Goal: Feedback & Contribution: Contribute content

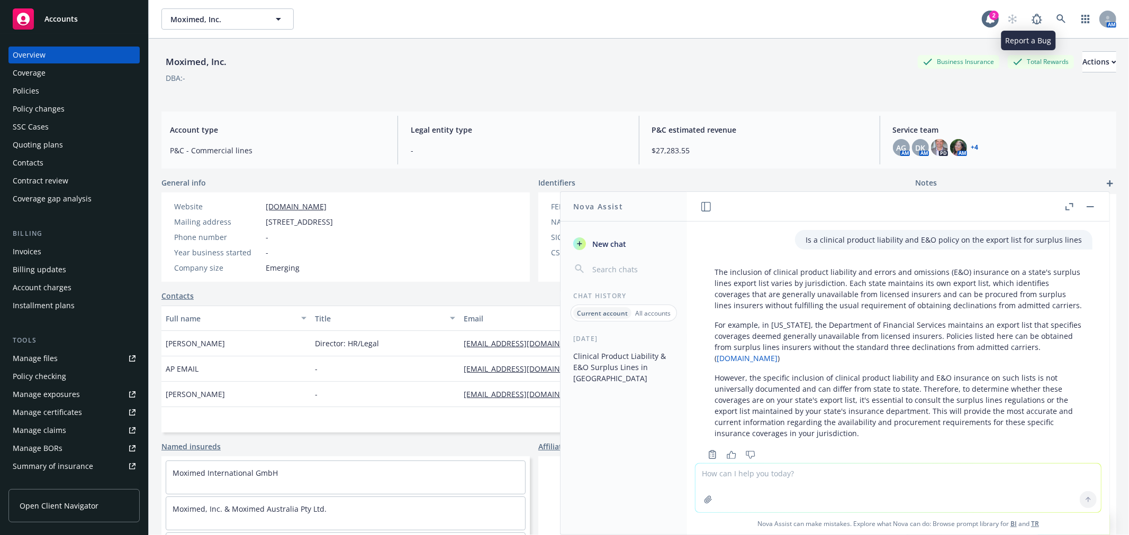
scroll to position [343, 0]
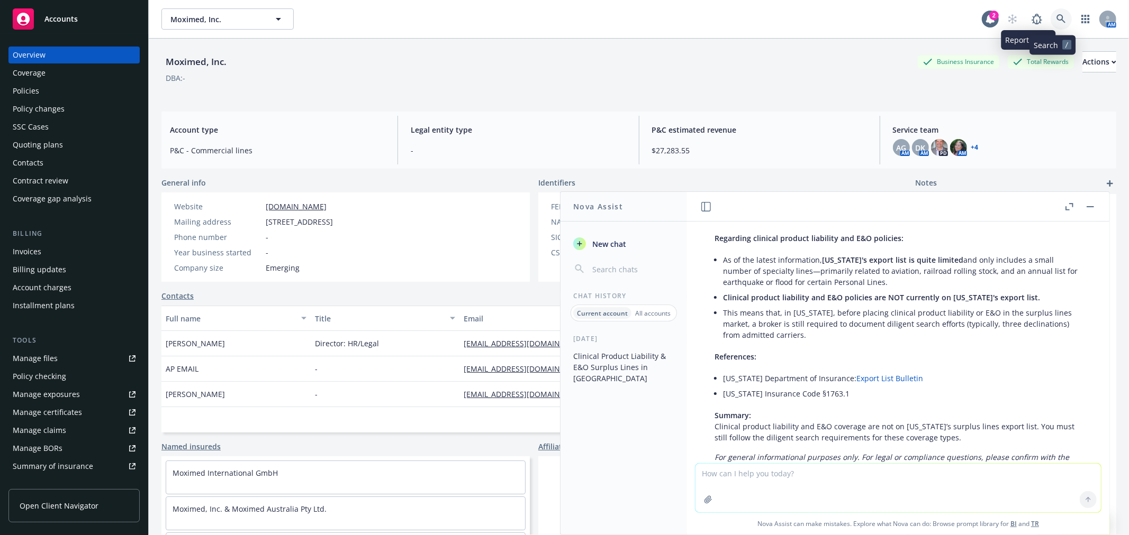
click at [1056, 14] on icon at bounding box center [1060, 18] width 9 height 9
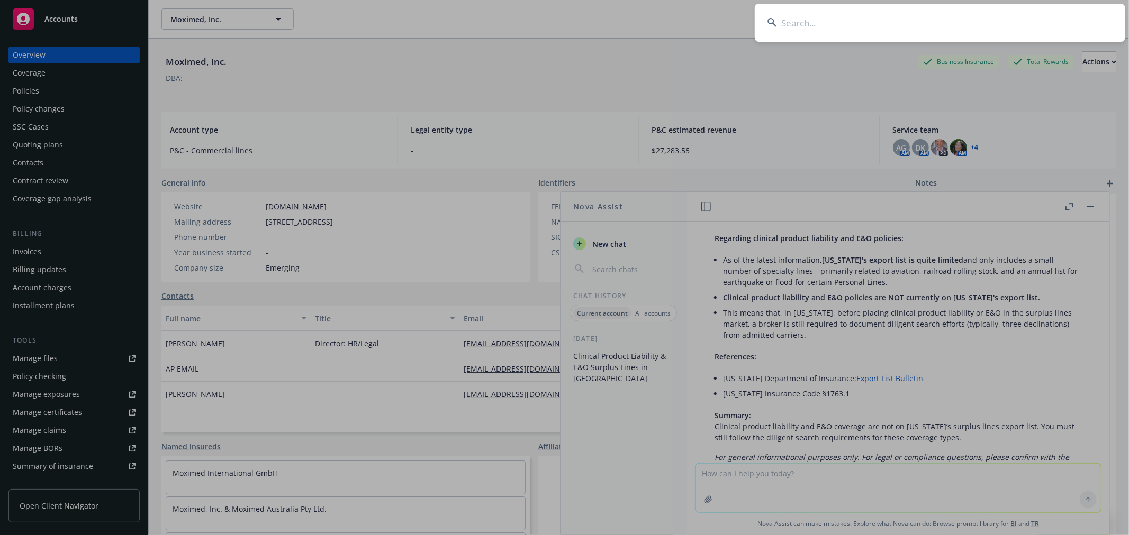
click at [925, 30] on input at bounding box center [939, 23] width 370 height 38
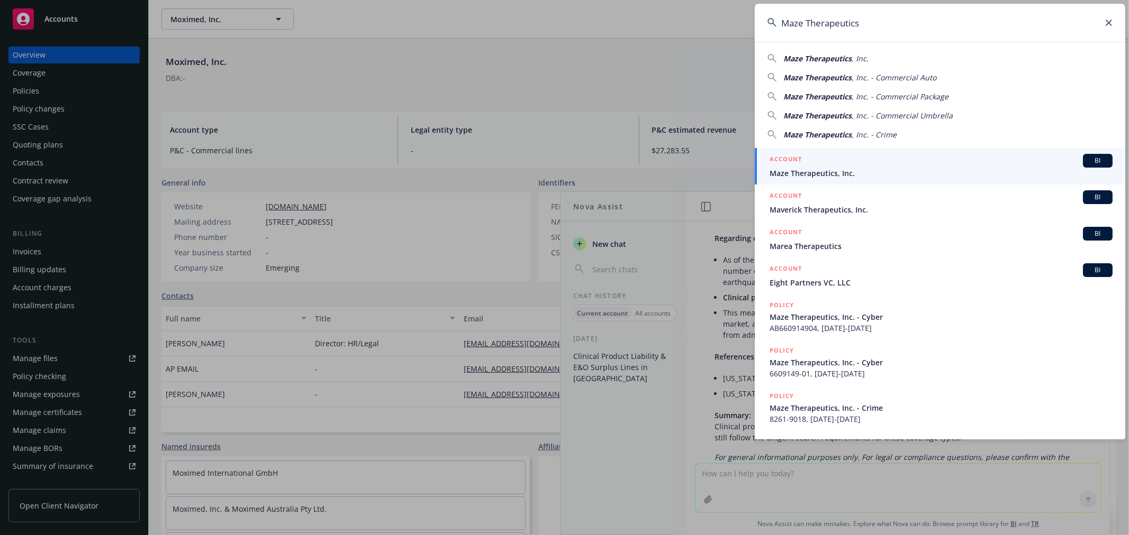
type input "Maze Therapeutics"
click at [832, 167] on div "ACCOUNT BI" at bounding box center [940, 161] width 343 height 14
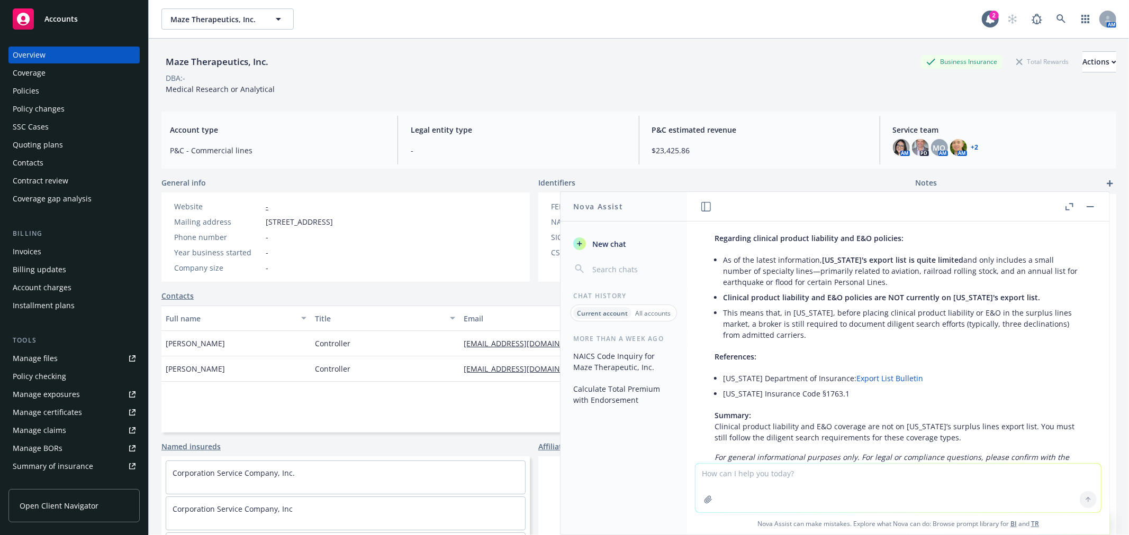
click at [542, 99] on div "Maze Therapeutics, Inc. Business Insurance Total Rewards Actions DBA: - Medical…" at bounding box center [638, 71] width 954 height 65
click at [1091, 203] on button "button" at bounding box center [1090, 207] width 13 height 13
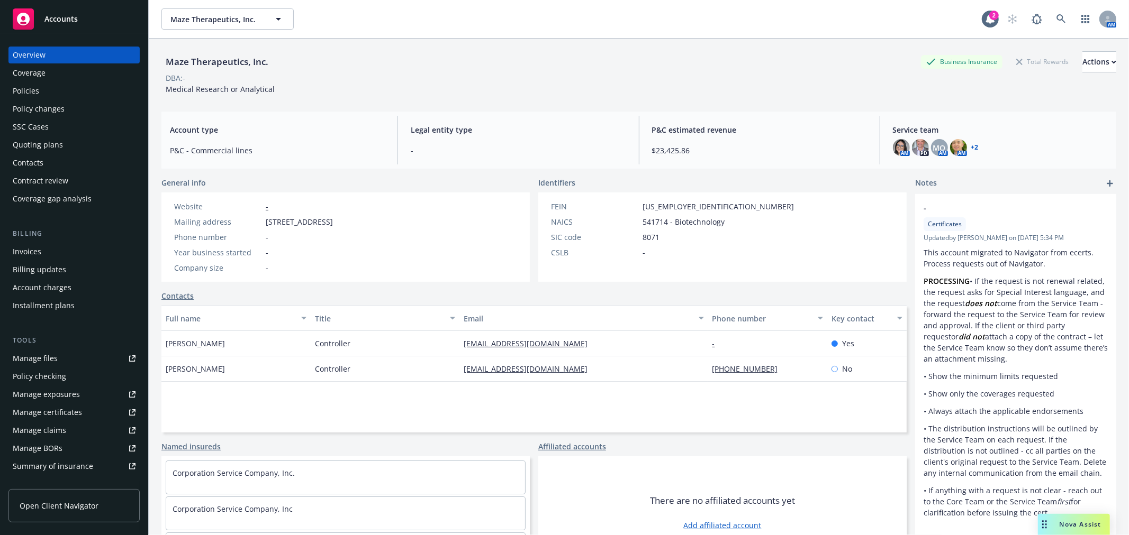
click at [49, 144] on div "Quoting plans" at bounding box center [38, 145] width 50 height 17
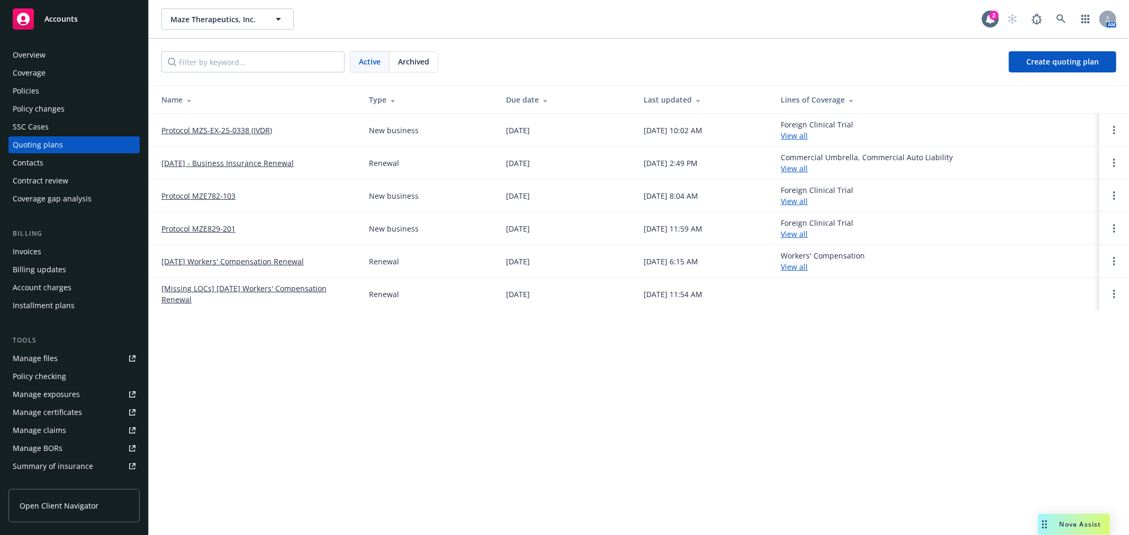
click at [283, 161] on link "[DATE] - Business Insurance Renewal" at bounding box center [227, 163] width 132 height 11
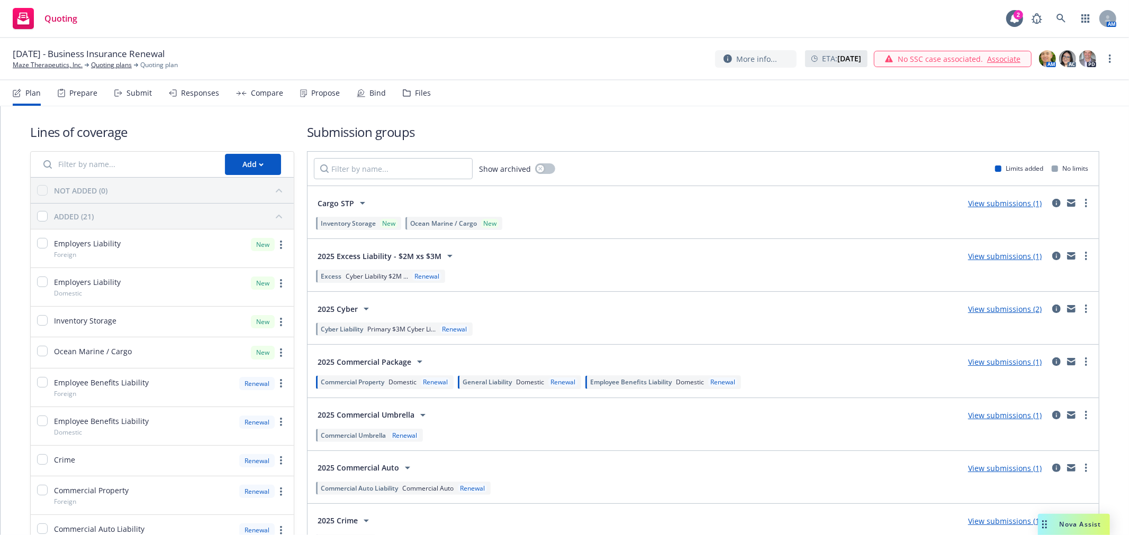
click at [420, 89] on div "Files" at bounding box center [423, 93] width 16 height 8
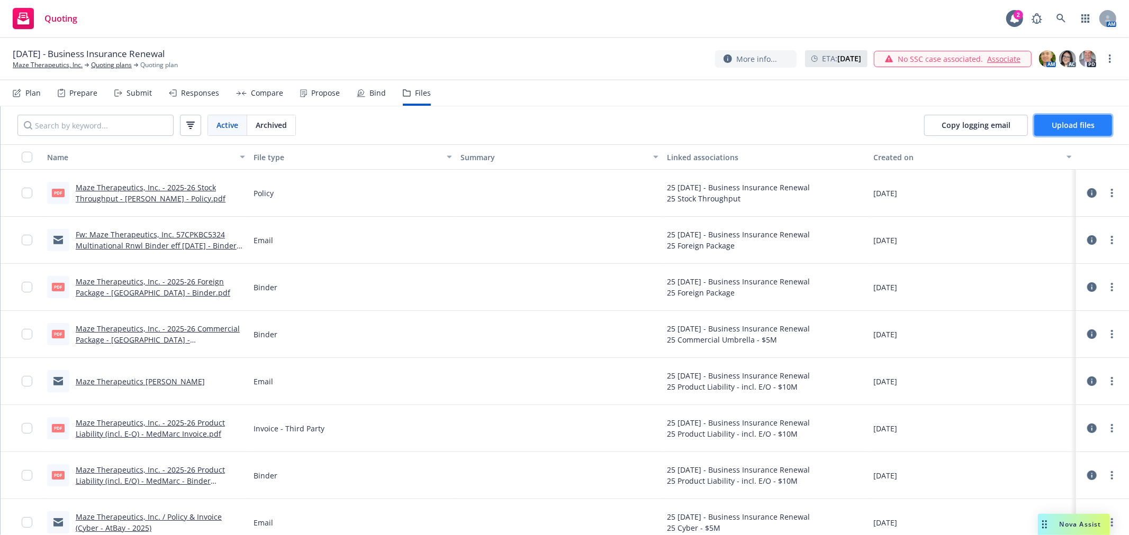
click at [1077, 120] on span "Upload files" at bounding box center [1072, 125] width 43 height 10
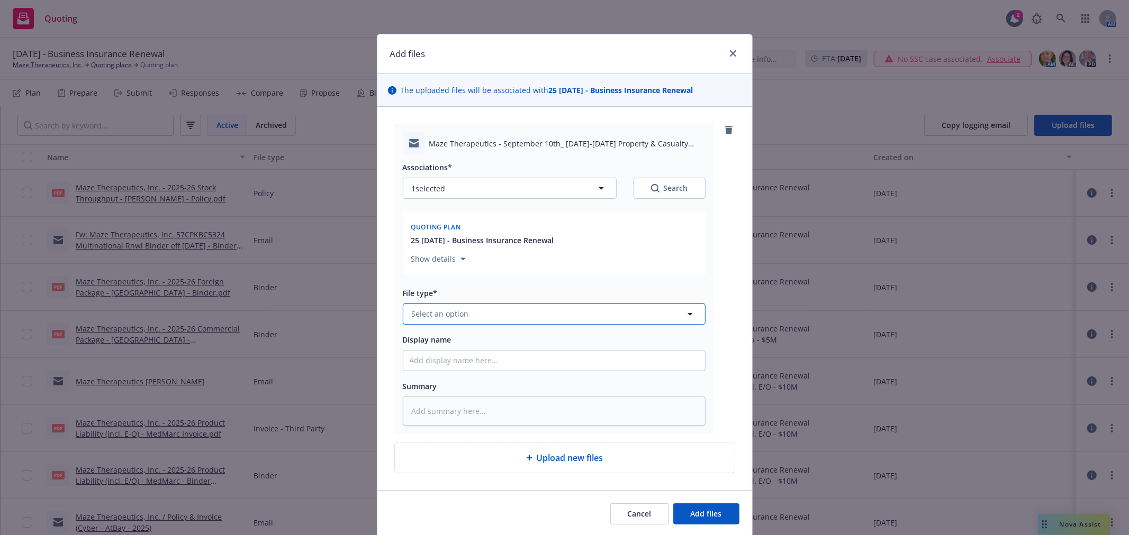
click at [521, 322] on button "Select an option" at bounding box center [554, 314] width 303 height 21
type input "Email"
click at [481, 286] on div "Email" at bounding box center [554, 284] width 289 height 15
click at [471, 369] on input "Display name" at bounding box center [554, 361] width 302 height 20
type textarea "x"
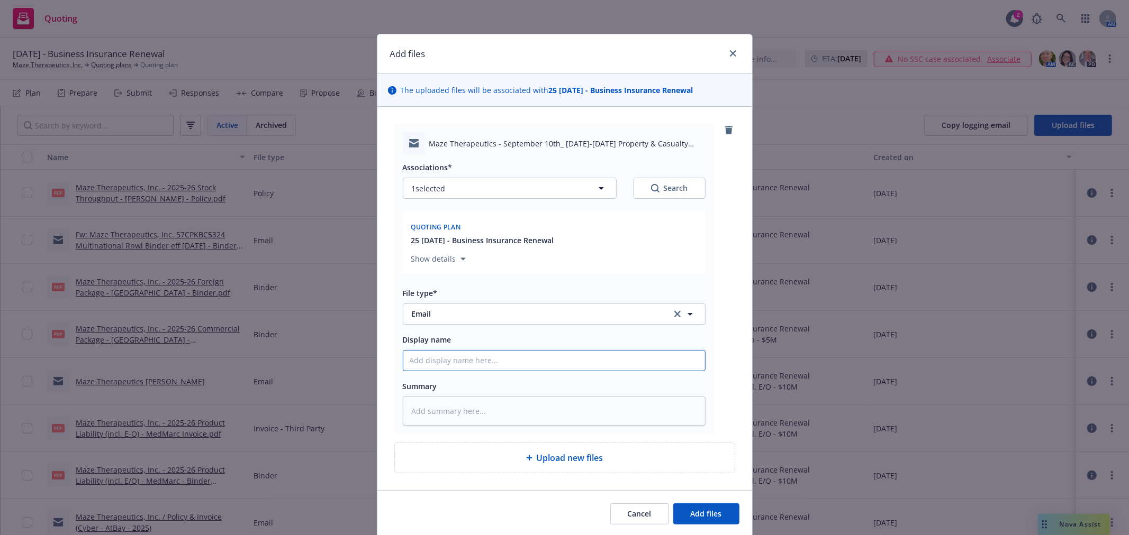
type input "E"
type textarea "x"
type input "Em"
type textarea "x"
type input "Emai"
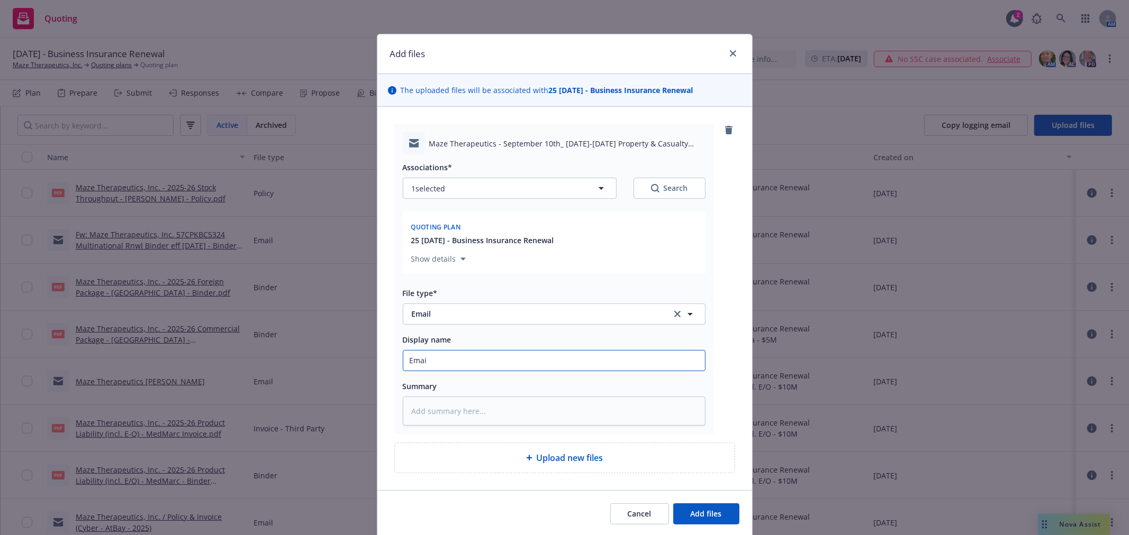
type textarea "x"
type input "Email"
type textarea "x"
type input "Email"
type textarea "x"
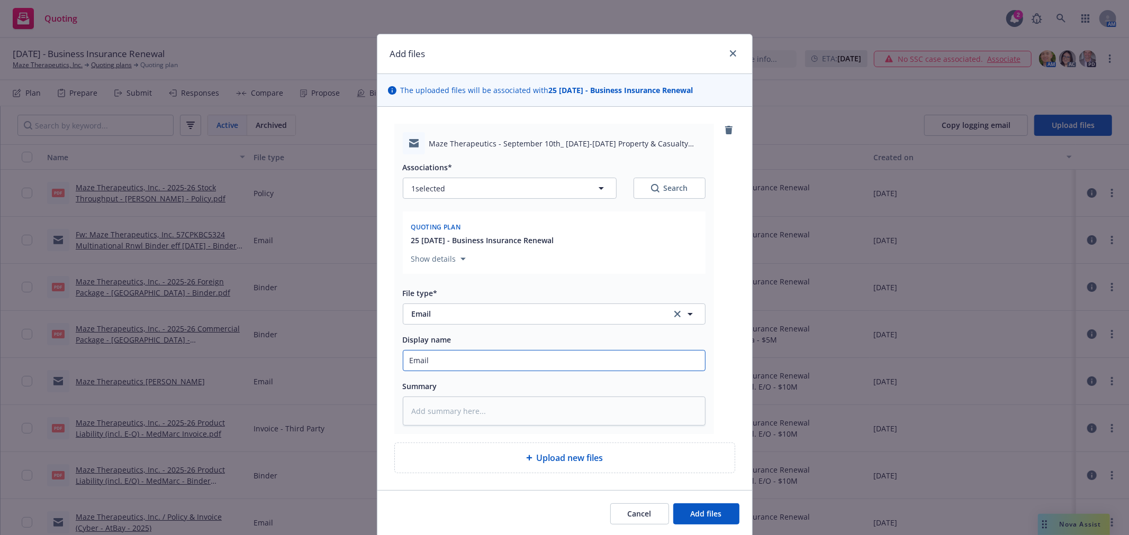
type input "Email f"
type textarea "x"
type input "Email fr"
type textarea "x"
type input "Email fro"
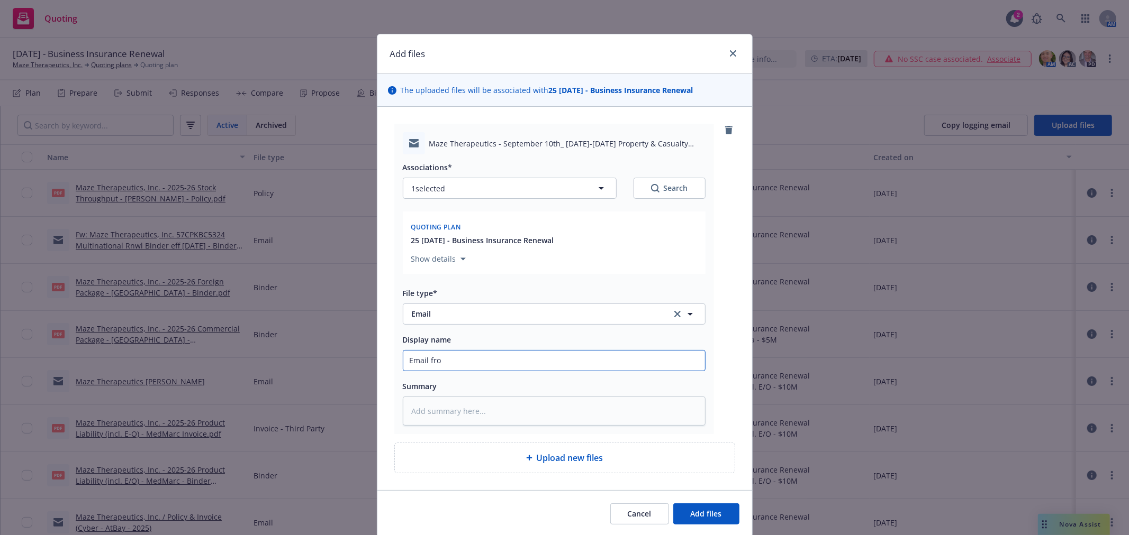
type textarea "x"
type input "Email from"
type textarea "x"
type input "Email from"
type textarea "x"
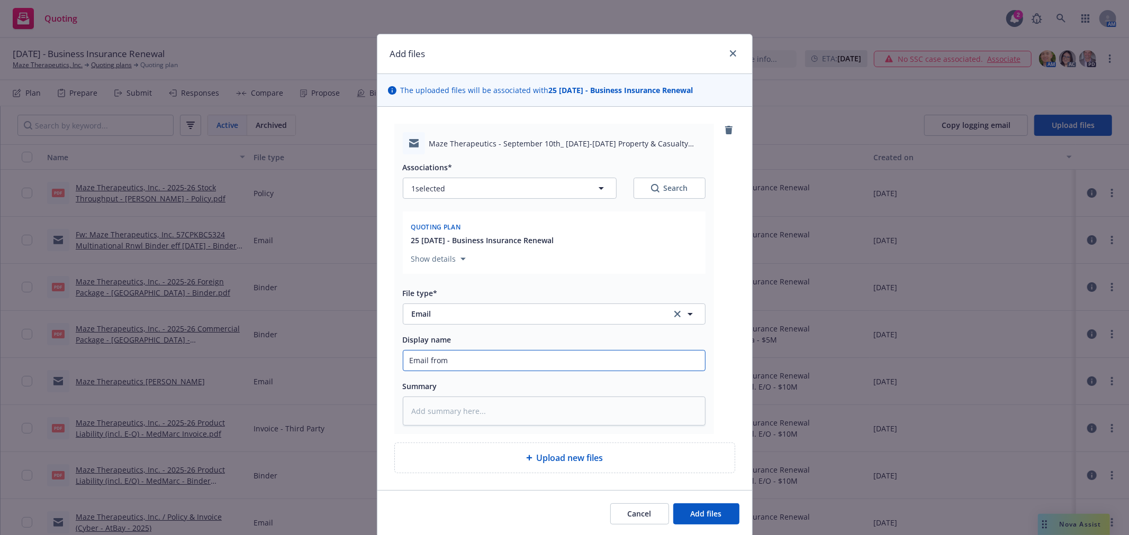
type input "Email from"
type textarea "x"
type input "Email fro"
type textarea "x"
type input "Email fr"
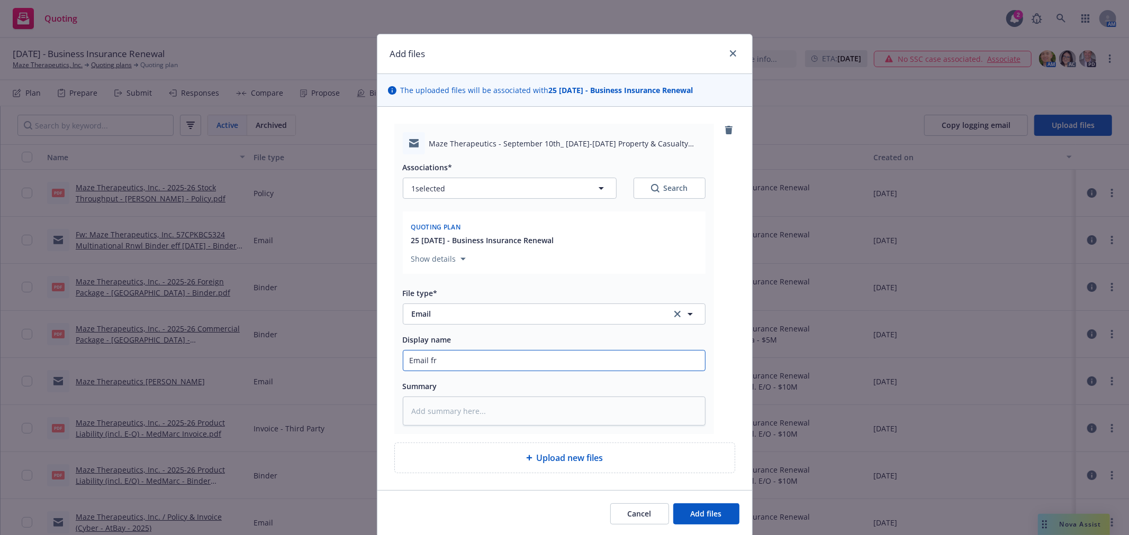
type textarea "x"
type input "Email f"
type textarea "x"
type input "Email"
type textarea "x"
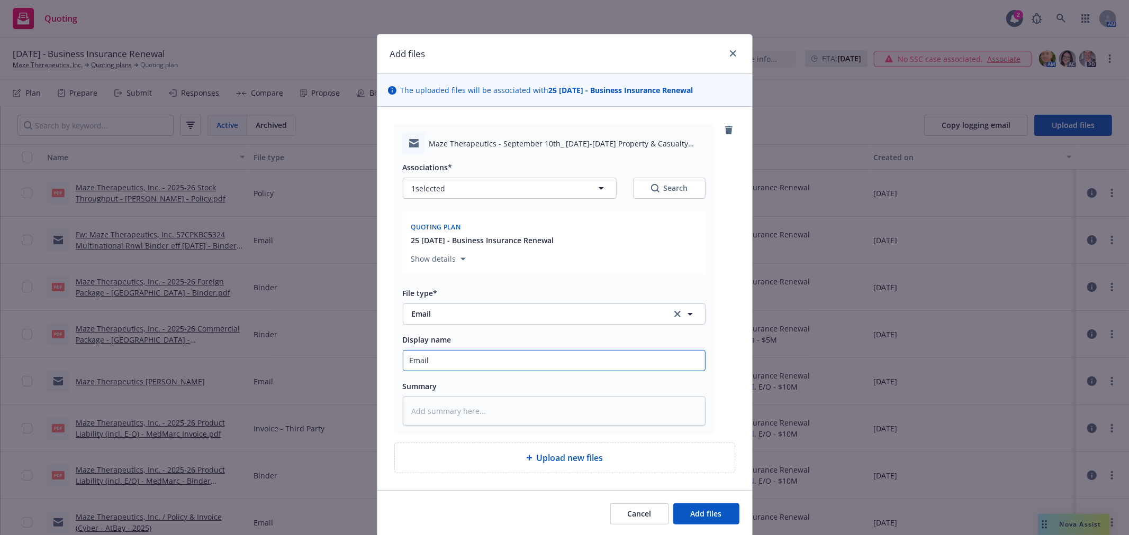
type input "Email w"
type textarea "x"
type input "Email wi"
type textarea "x"
type input "Email wit"
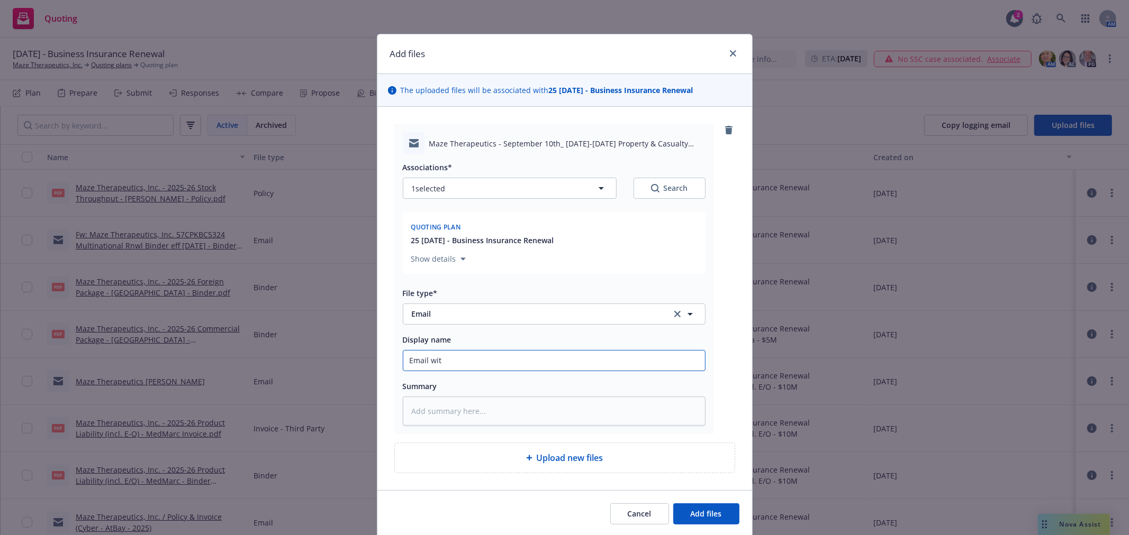
type textarea "x"
type input "Email with"
type textarea "x"
type input "Email with"
type textarea "x"
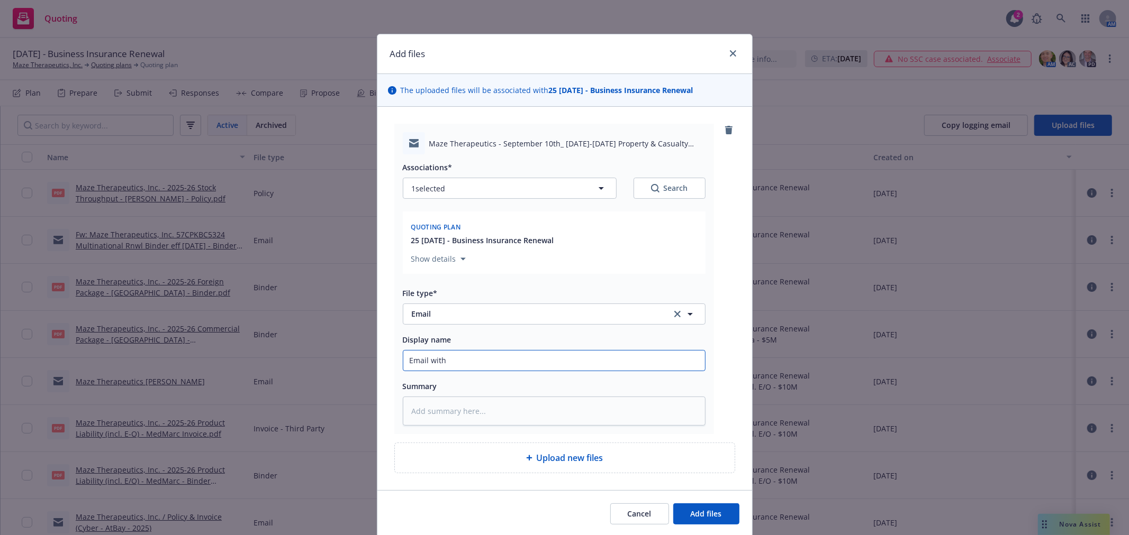
type input "Email with B"
type textarea "x"
type input "Email with Bi"
type textarea "x"
type input "Email with Bin"
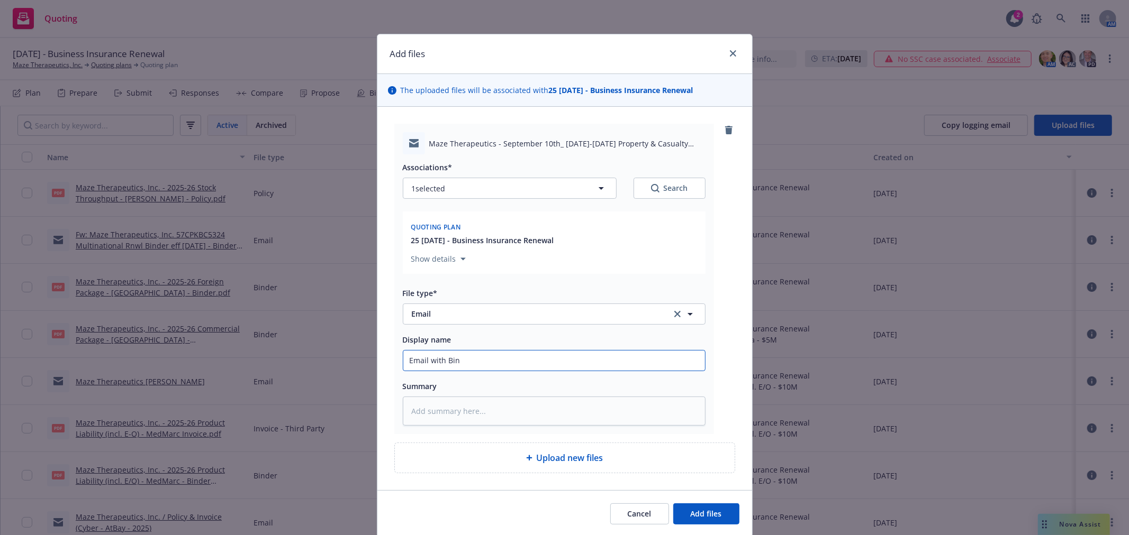
type textarea "x"
type input "Email with Bind"
type textarea "x"
type input "Email with Binde"
type textarea "x"
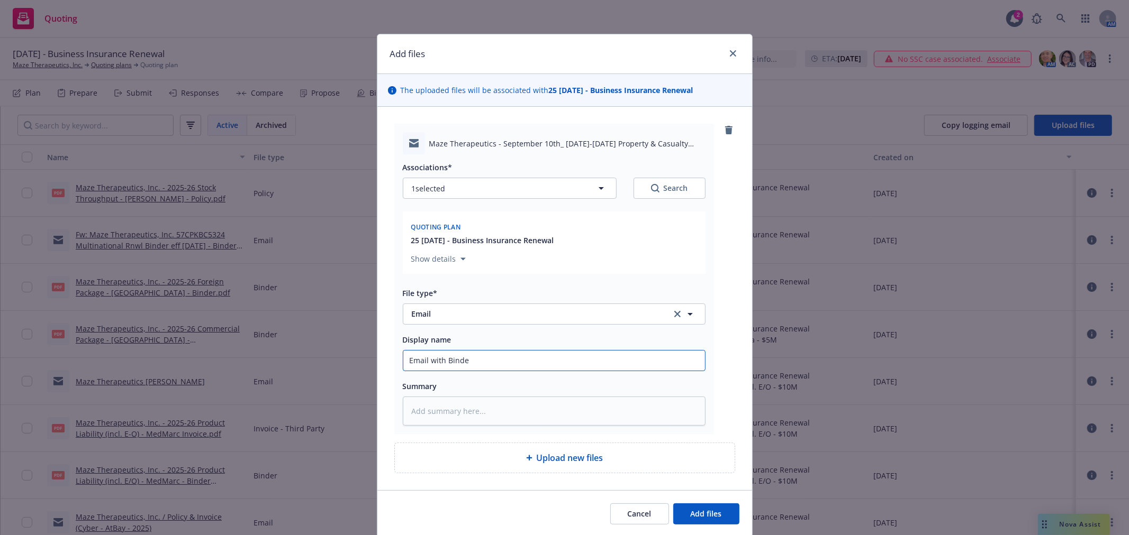
type input "Email with Binder"
type textarea "x"
type input "Email with Binders"
type textarea "x"
type input "Email with Binders,"
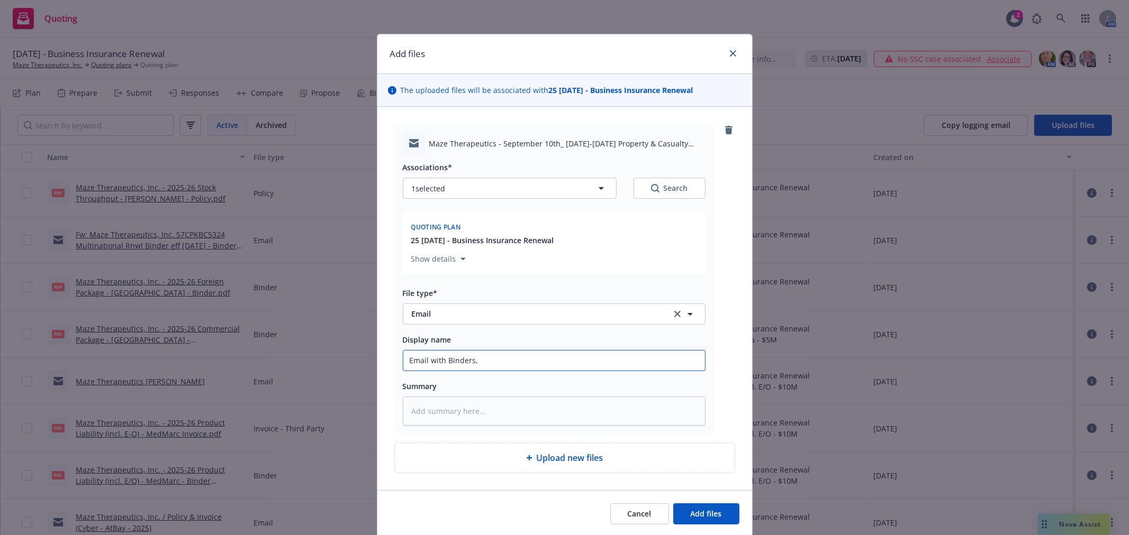
type textarea "x"
type input "Email with Binders,"
type textarea "x"
type input "Email with Binders, P"
type textarea "x"
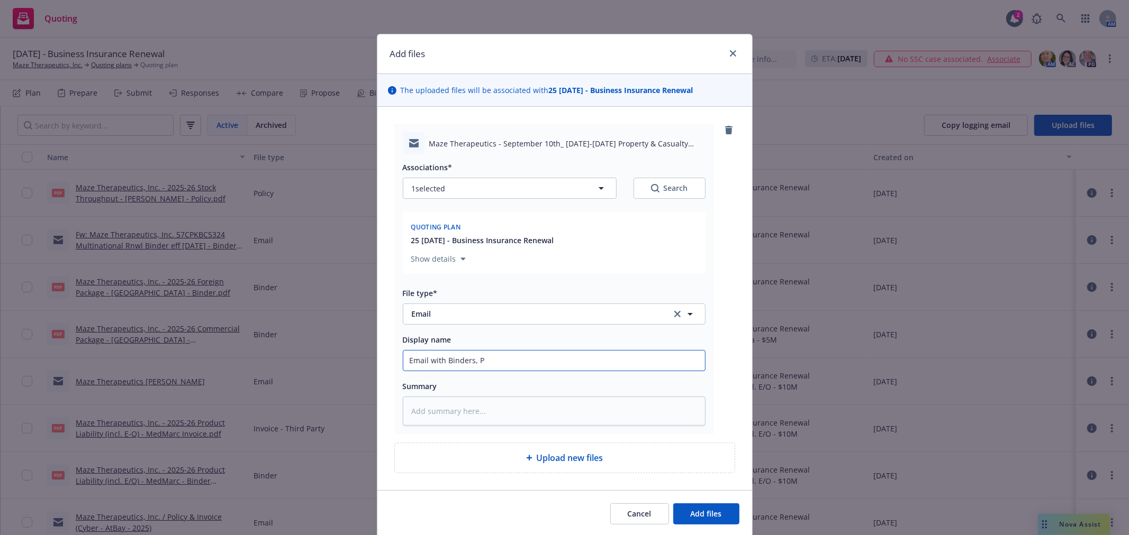
type input "Email with Binders, Po"
type textarea "x"
type input "Email with Binders, Pol"
type textarea "x"
type input "Email with Binders, Poli"
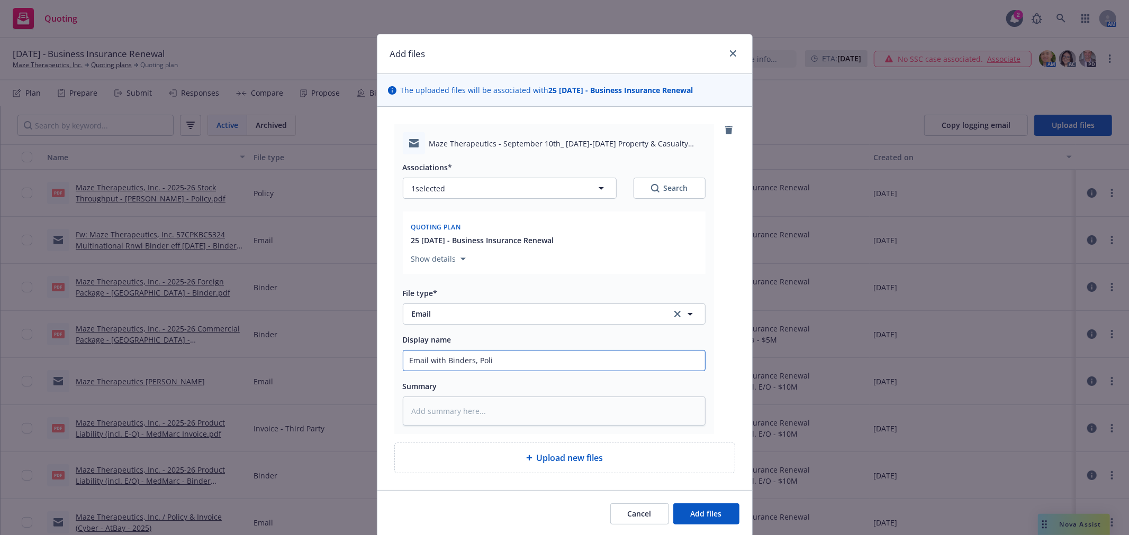
type textarea "x"
type input "Email with Binders, Polic"
type textarea "x"
type input "Email with Binders, Policy"
type textarea "x"
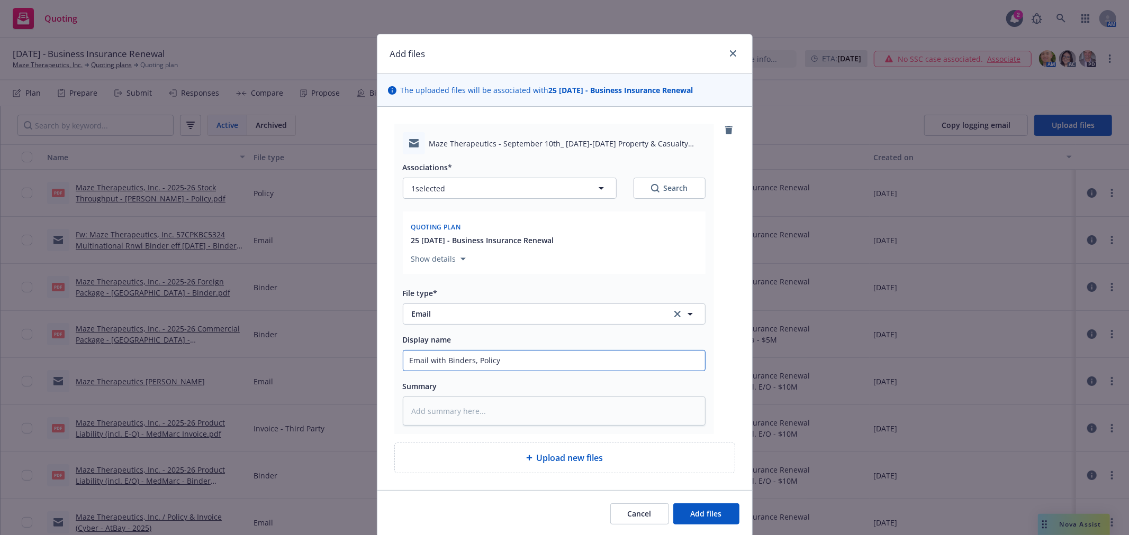
type input "Email with Binders, Policy"
type textarea "x"
type input "Email with Binders, Policy L"
type textarea "x"
type input "Email with Binders, Policy Li"
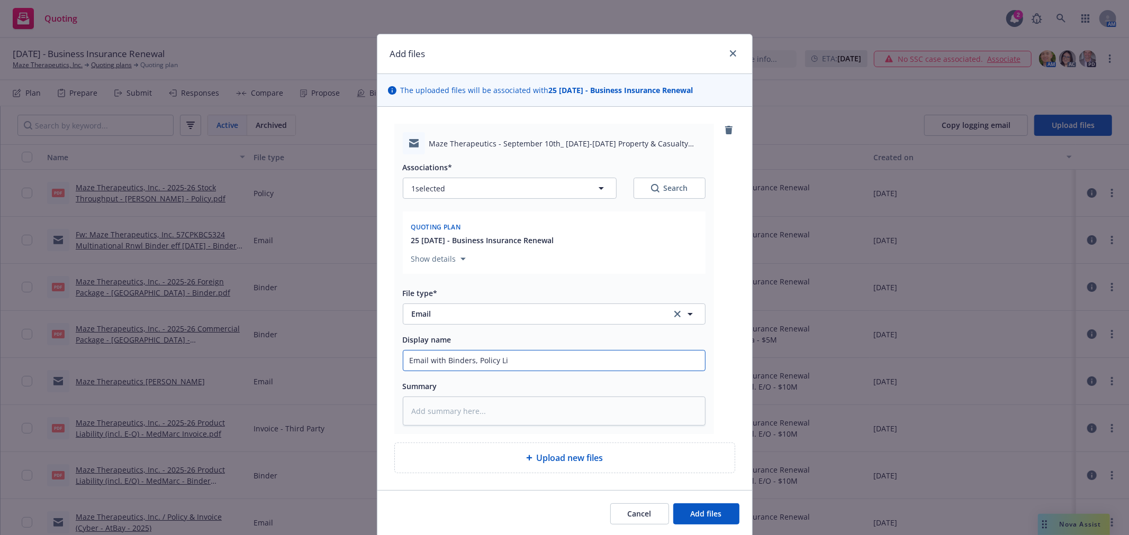
type textarea "x"
type input "Email with Binders, Policy Lis"
type textarea "x"
type input "Email with Binders, Policy List"
type textarea "x"
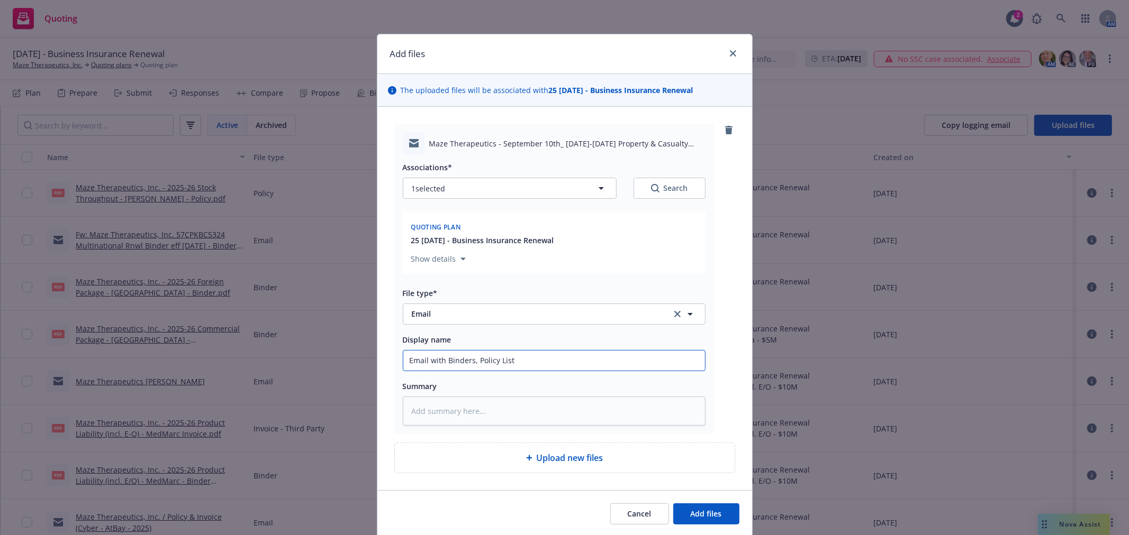
type input "Email with Binders, Policy List,"
type textarea "x"
type input "Email with Binders, Policy List,"
type textarea "x"
type input "Email with Binders, Policy List, I"
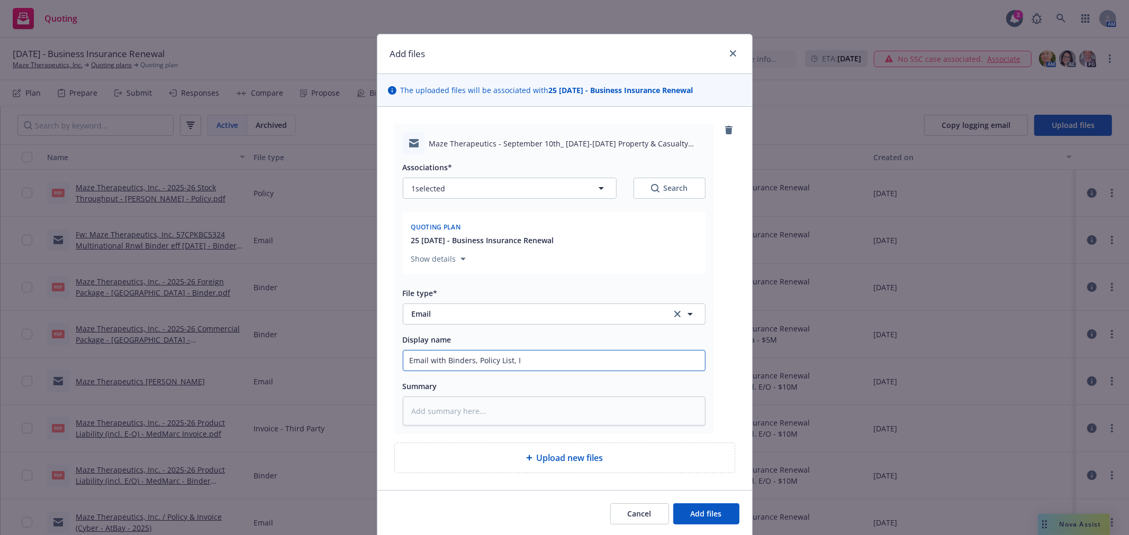
type textarea "x"
type input "Email with Binders, Policy List, In"
type textarea "x"
type input "Email with Binders, Policy List, Inv"
type textarea "x"
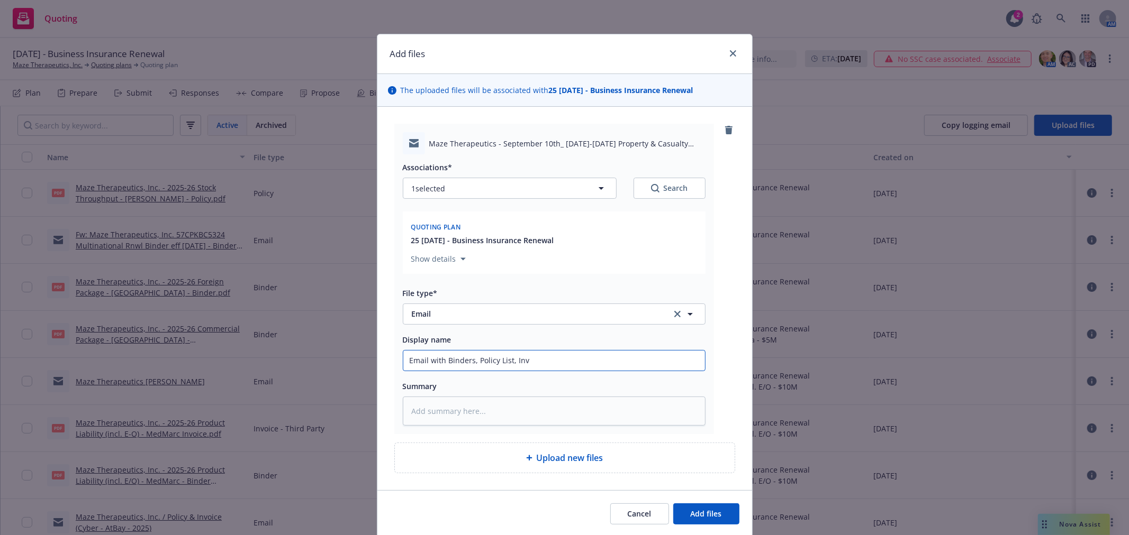
type input "Email with Binders, Policy List, Invo"
type textarea "x"
type input "Email with Binders, Policy List, Invoi"
type textarea "x"
type input "Email with Binders, Policy List, Invoic"
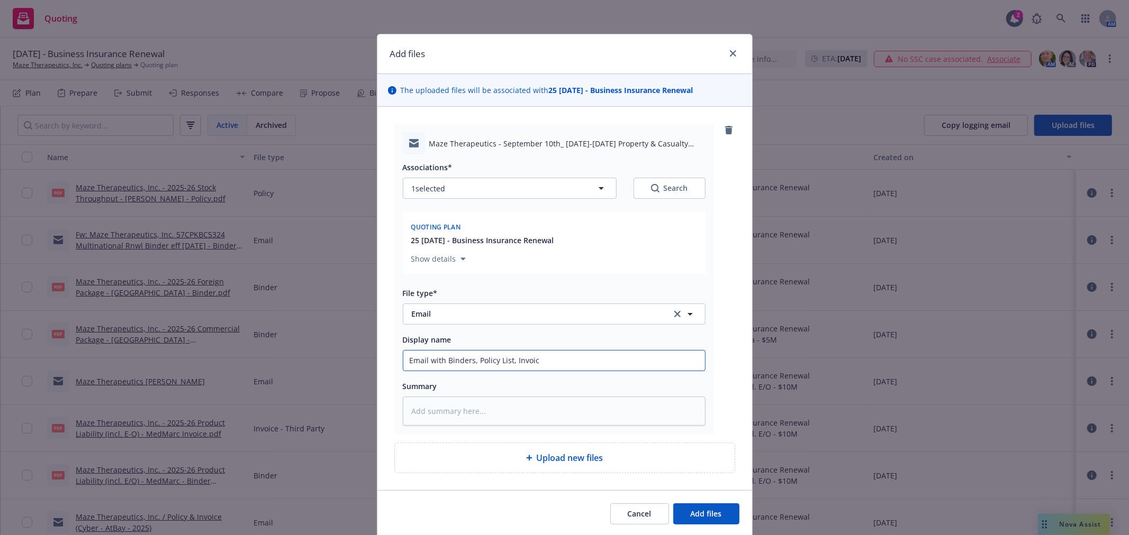
type textarea "x"
type input "Email with Binders, Policy List, Invoice"
type textarea "x"
type input "Email with Binders, Policy List, Invoice"
type textarea "x"
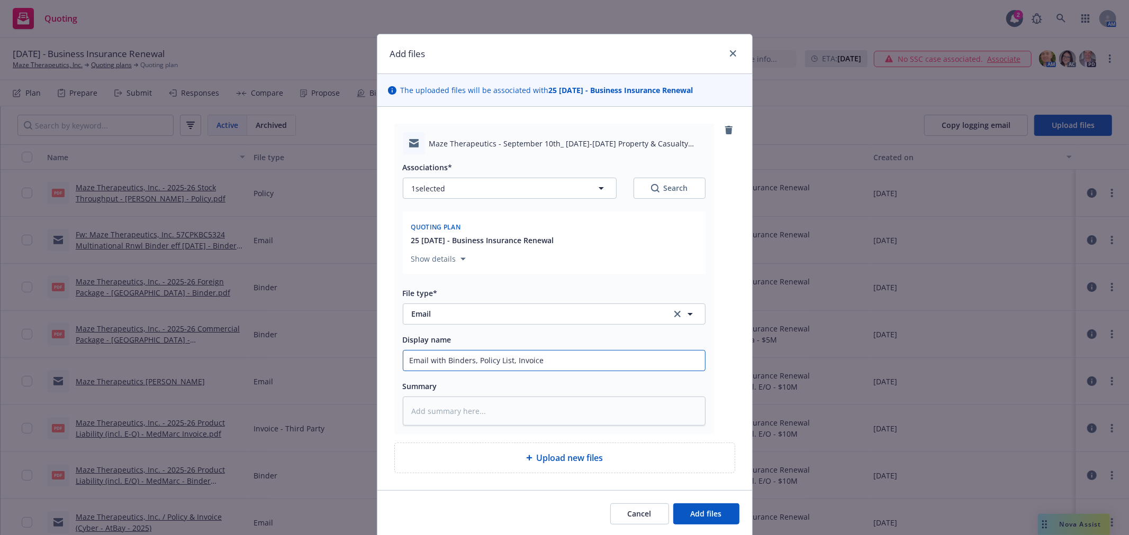
type input "Email with Binders, Policy List, Invoice &"
type textarea "x"
type input "Email with Binders, Policy List, Invoice &"
type textarea "x"
type input "Email with Binders, Policy List, Invoice & C"
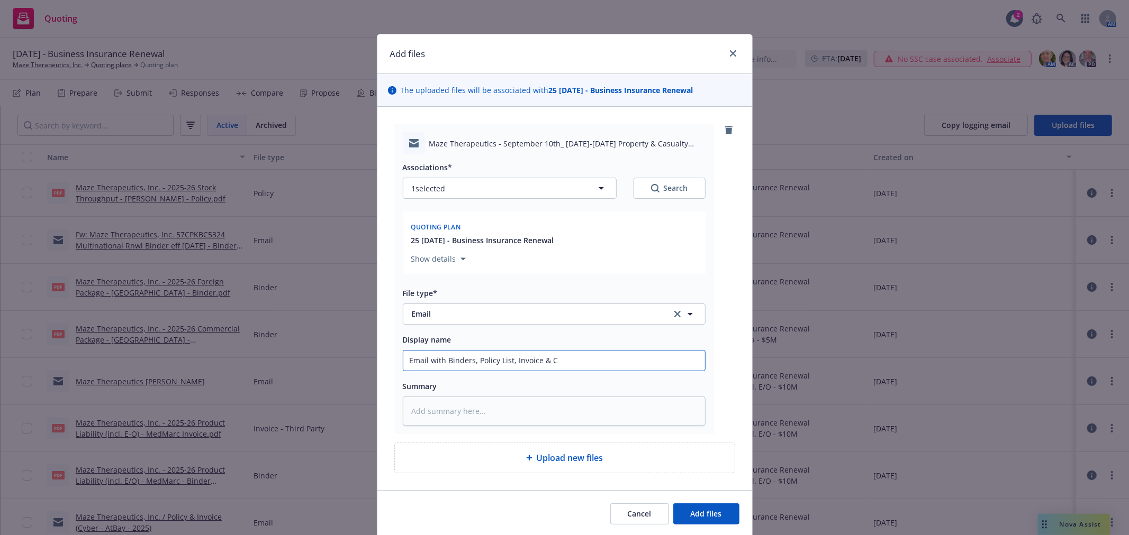
type textarea "x"
type input "Email with Binders, Policy List, Invoice & Ce"
type textarea "x"
type input "Email with Binders, Policy List, Invoice & Cer"
type textarea "x"
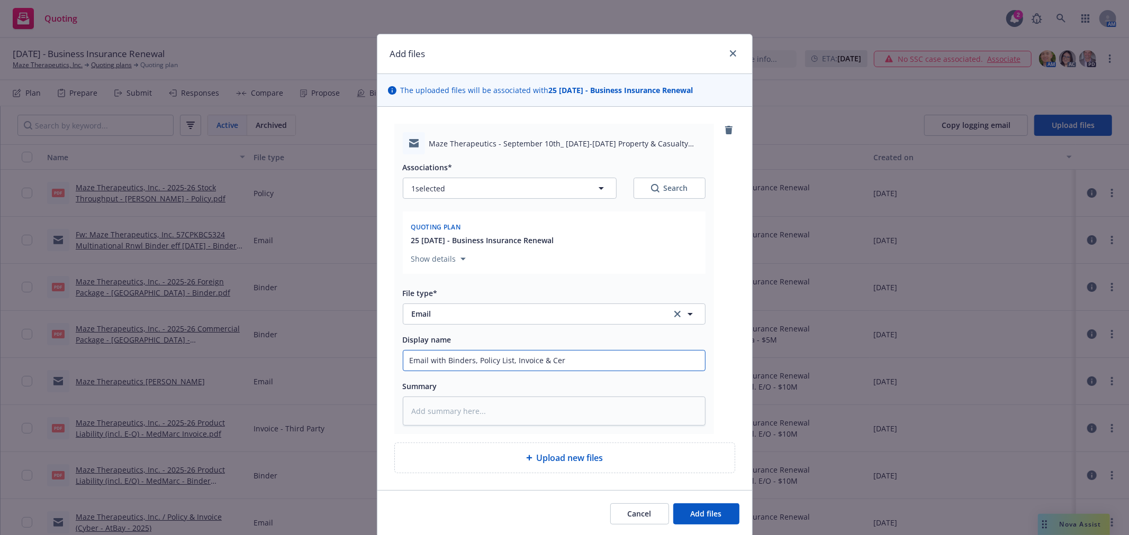
type input "Email with Binders, Policy List, Invoice & Cert"
type textarea "x"
type input "Email with Binders, Policy List, Invoice & Certi"
type textarea "x"
type input "Email with Binders, Policy List, Invoice & Certif"
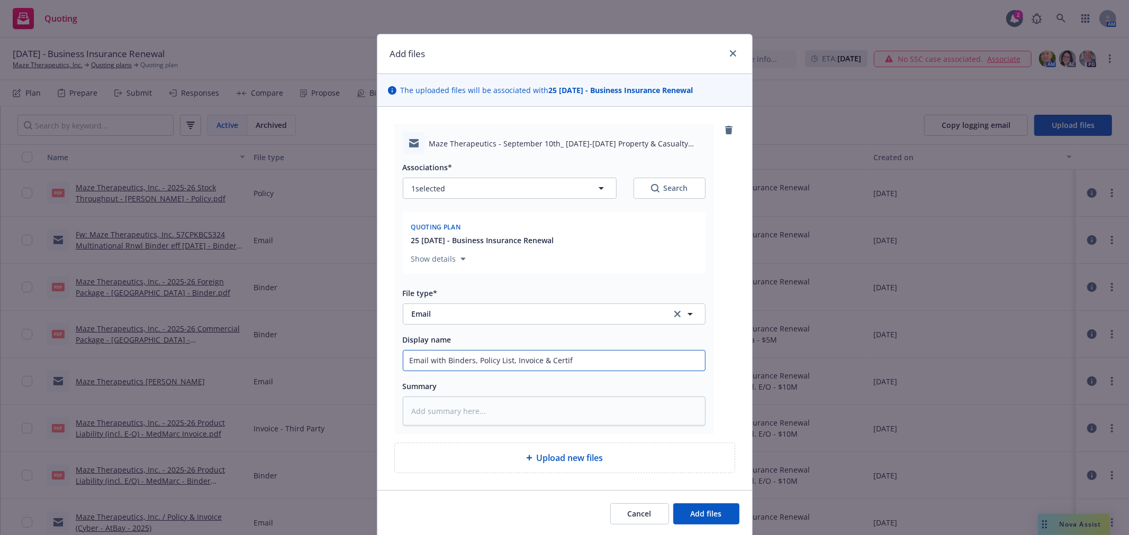
type textarea "x"
type input "Email with Binders, Policy List, Invoice & Certifi"
type textarea "x"
type input "Email with Binders, Policy List, Invoice & Certific"
type textarea "x"
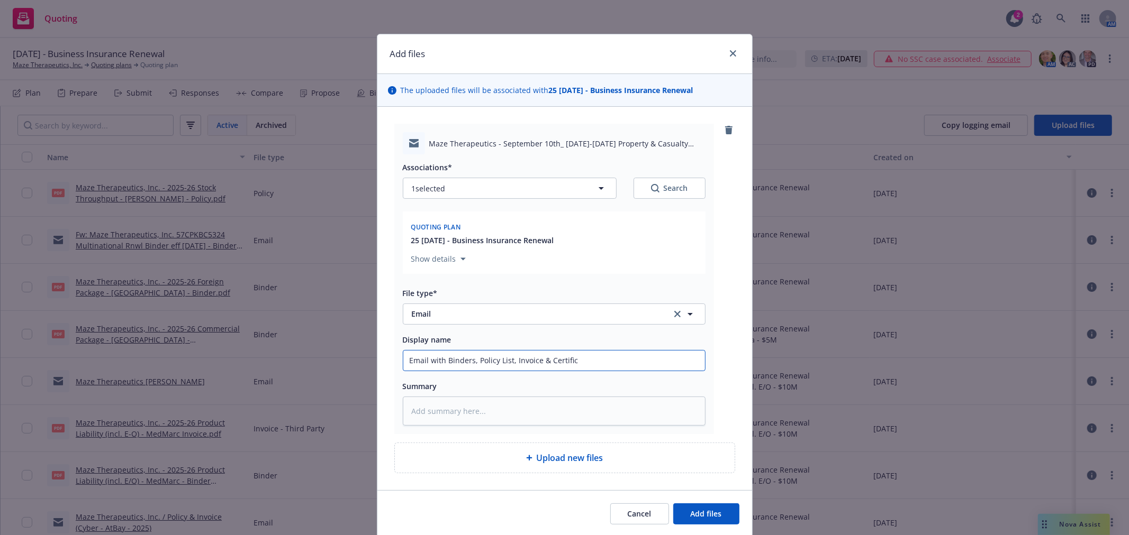
type input "Email with Binders, Policy List, Invoice & Certifica"
type textarea "x"
type input "Email with Binders, Policy List, Invoice & Certificat"
type textarea "x"
type input "Email with Binders, Policy List, Invoice & Certificate"
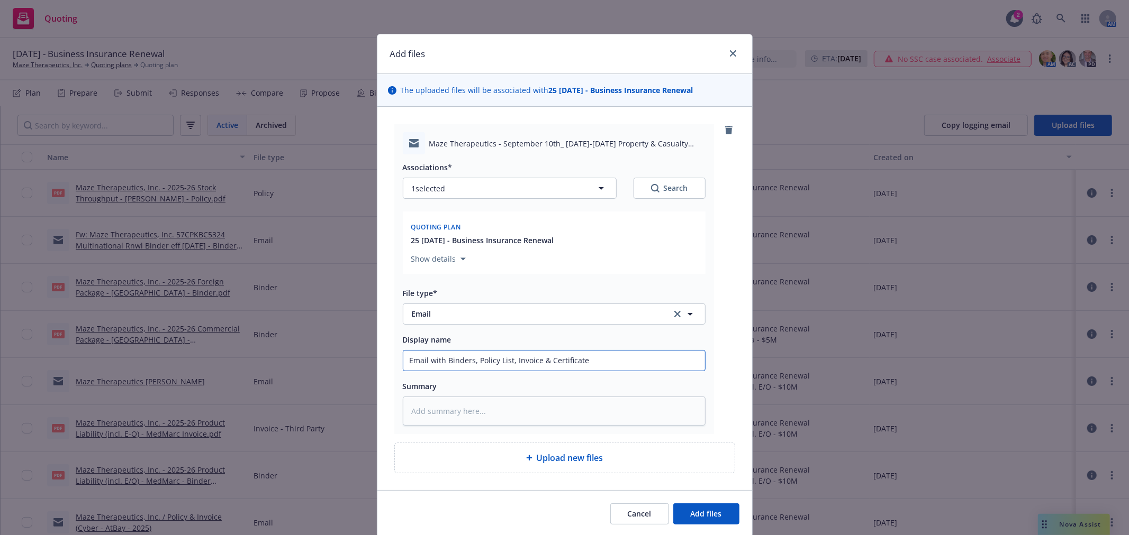
type textarea "x"
type input "Email with Binders, Policy List, Invoice & Certificates"
type textarea "x"
type input "Email with Binders, Policy List, Invoice & Certificates"
type textarea "x"
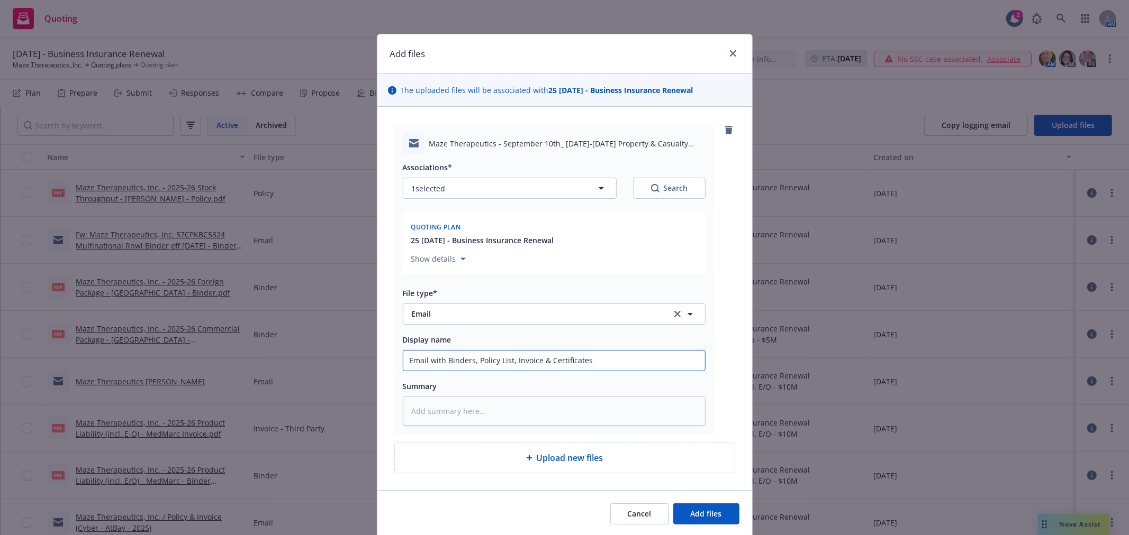
type input "Email with Binders, Policy List, Invoice & Certificates A"
type textarea "x"
type input "Email with Binders, Policy List, Invoice & Certificates At"
type textarea "x"
type input "Email with Binders, Policy List, Invoice & Certificates Att"
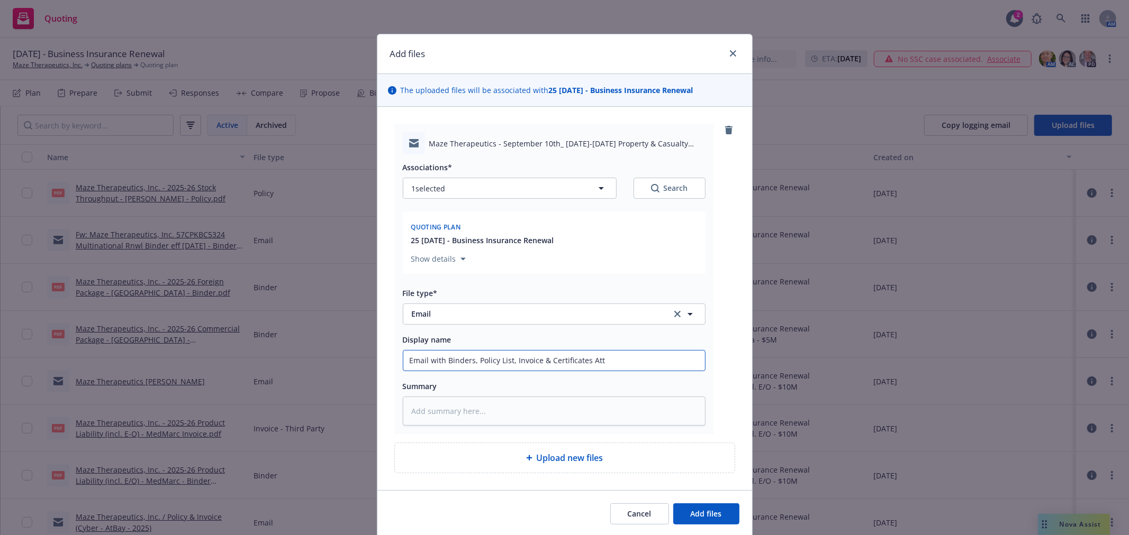
type textarea "x"
type input "Email with Binders, Policy List, Invoice & Certificates Atta"
type textarea "x"
type input "Email with Binders, Policy List, Invoice & Certificates Attac"
type textarea "x"
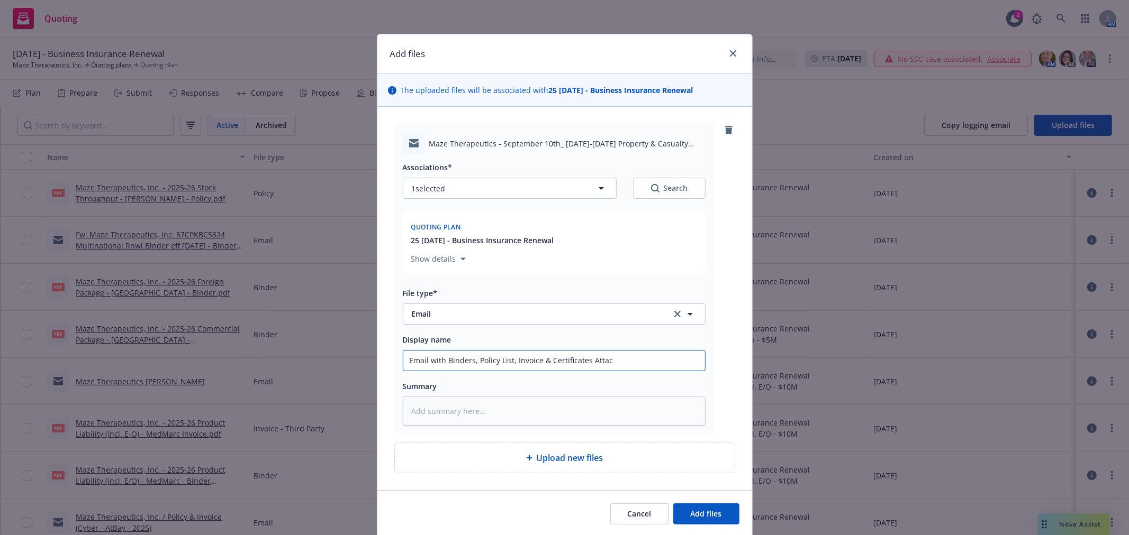
type input "Email with Binders, Policy List, Invoice & Certificates Attach"
type textarea "x"
type input "Email with Binders, Policy List, Invoice & Certificates Attache"
type textarea "x"
type input "Email with Binders, Policy List, Invoice & Certificates Attached"
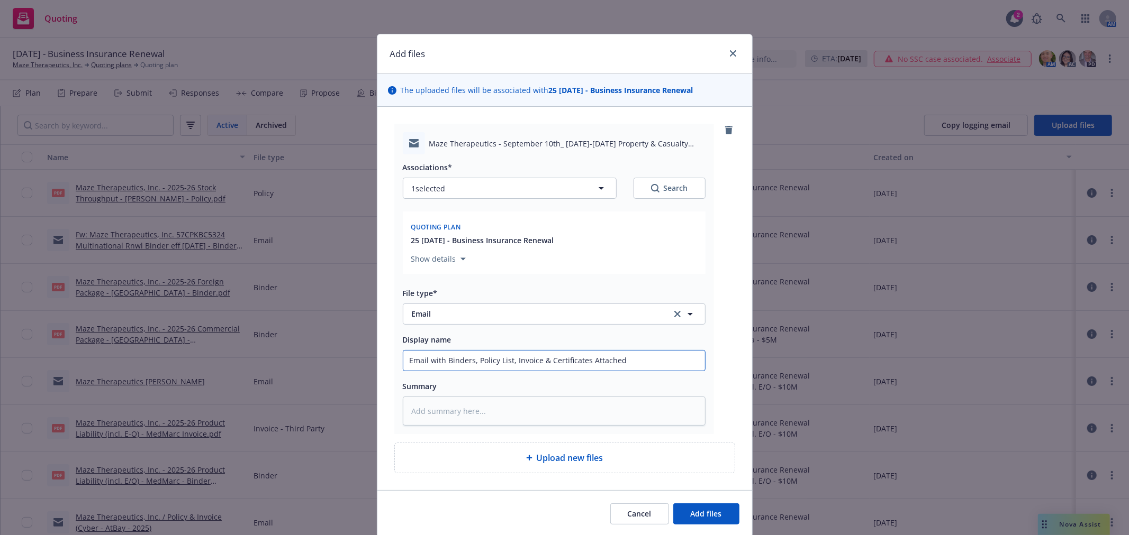
type textarea "x"
type input "Email with Binders, Policy List, Invoice & Certificates Attached"
type textarea "x"
type input "Email with Binders, Policy List, Invoice & Certificates Attached t"
type textarea "x"
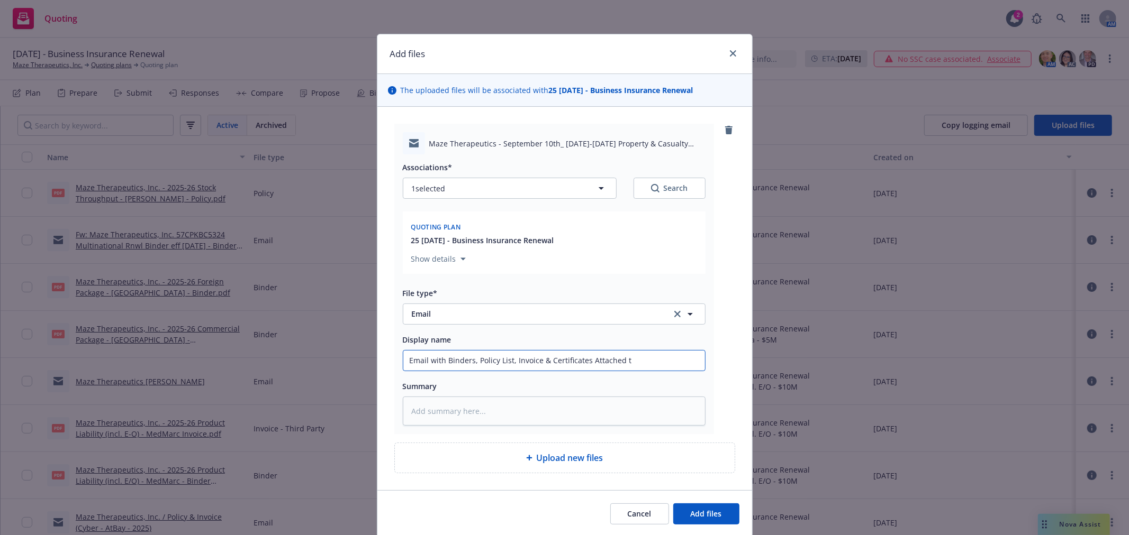
type input "Email with Binders, Policy List, Invoice & Certificates Attached to"
type textarea "x"
type input "Email with Binders, Policy List, Invoice & Certificates Attached to"
type textarea "x"
type input "Email with Binders, Policy List, Invoice & Certificates Attached to c"
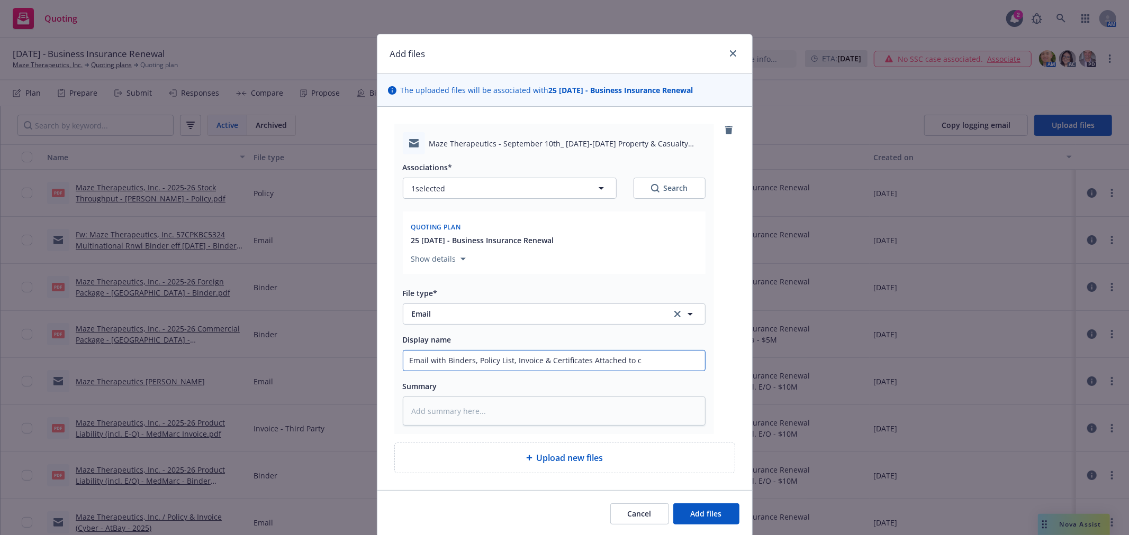
type textarea "x"
type input "Email with Binders, Policy List, Invoice & Certificates Attached to cl"
type textarea "x"
type input "Email with Binders, Policy List, Invoice & Certificates Attached to cli"
type textarea "x"
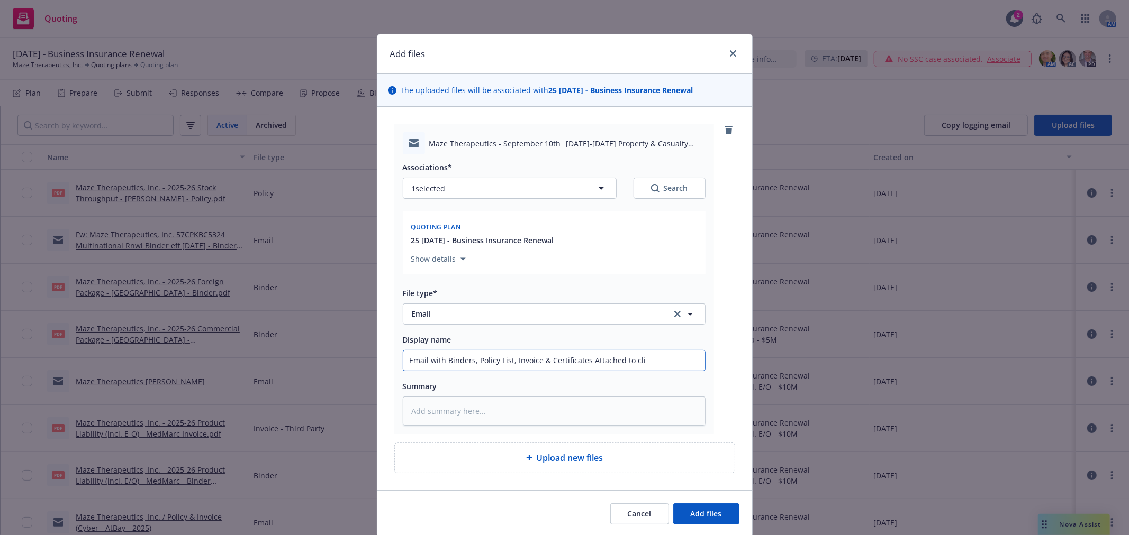
type input "Email with Binders, Policy List, Invoice & Certificates Attached to clie"
type textarea "x"
type input "Email with Binders, Policy List, Invoice & Certificates Attached to clien"
type textarea "x"
type input "Email with Binders, Policy List, Invoice & Certificates Attached to client"
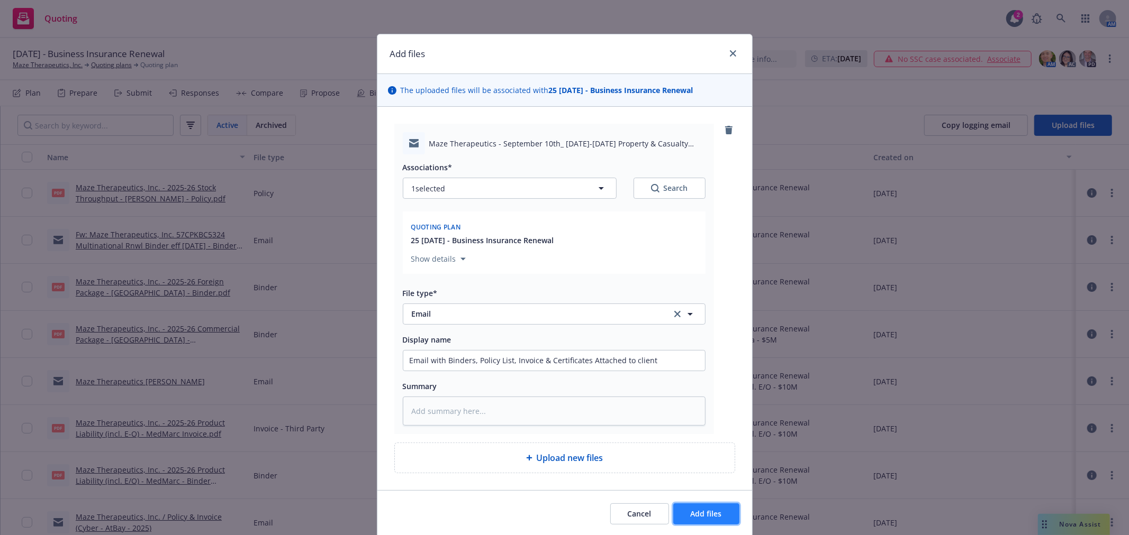
click at [690, 514] on span "Add files" at bounding box center [705, 514] width 31 height 10
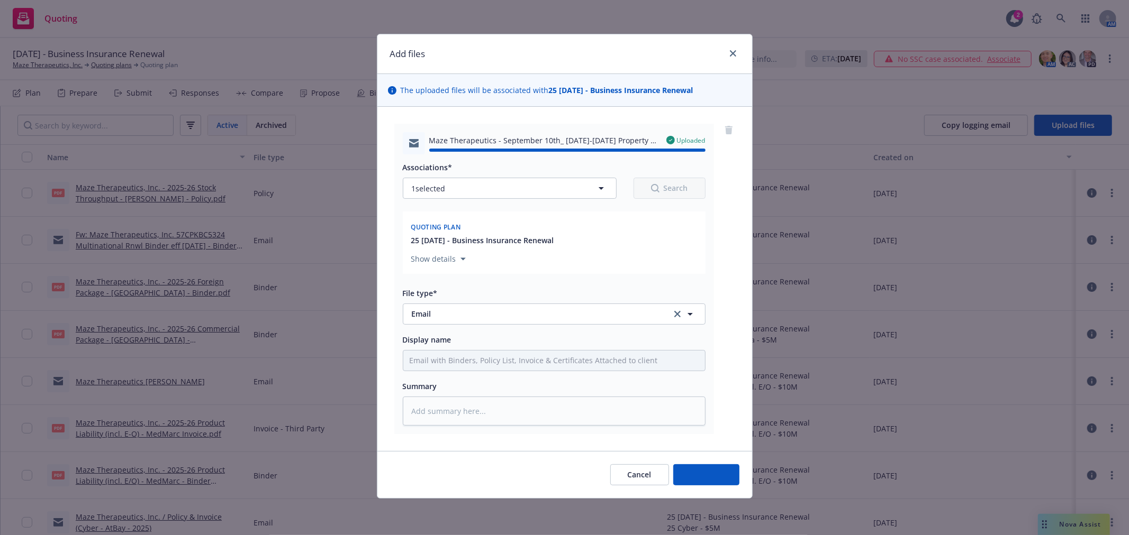
type textarea "x"
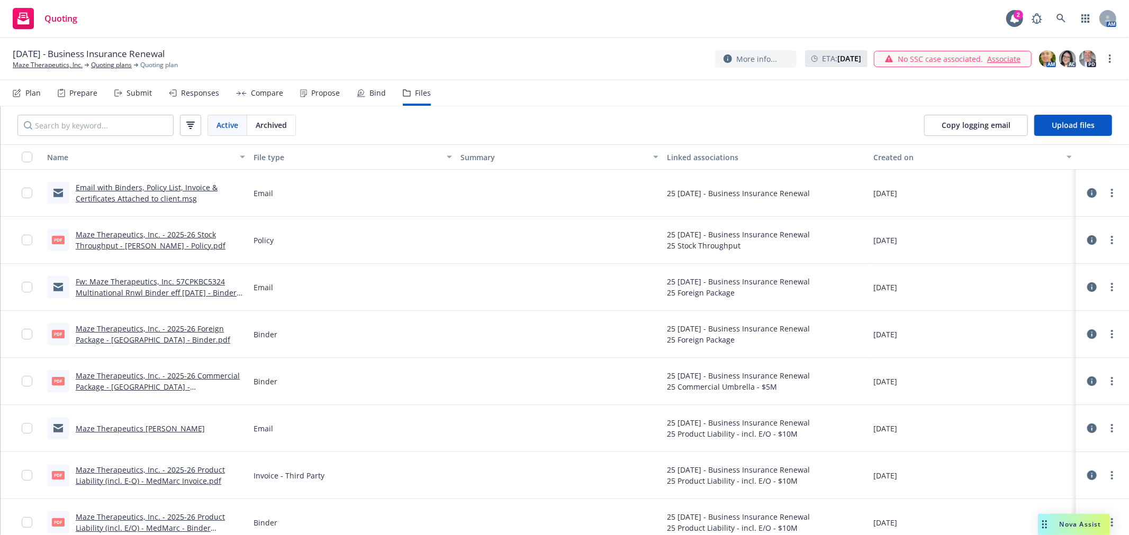
click at [480, 38] on div "[DATE] - Business Insurance Renewal Maze Therapeutics, Inc. Quoting plans Quoti…" at bounding box center [564, 59] width 1129 height 42
click at [469, 57] on div "[DATE] - Business Insurance Renewal Maze Therapeutics, Inc. Quoting plans Quoti…" at bounding box center [564, 59] width 1103 height 22
click at [1059, 19] on icon at bounding box center [1060, 18] width 9 height 9
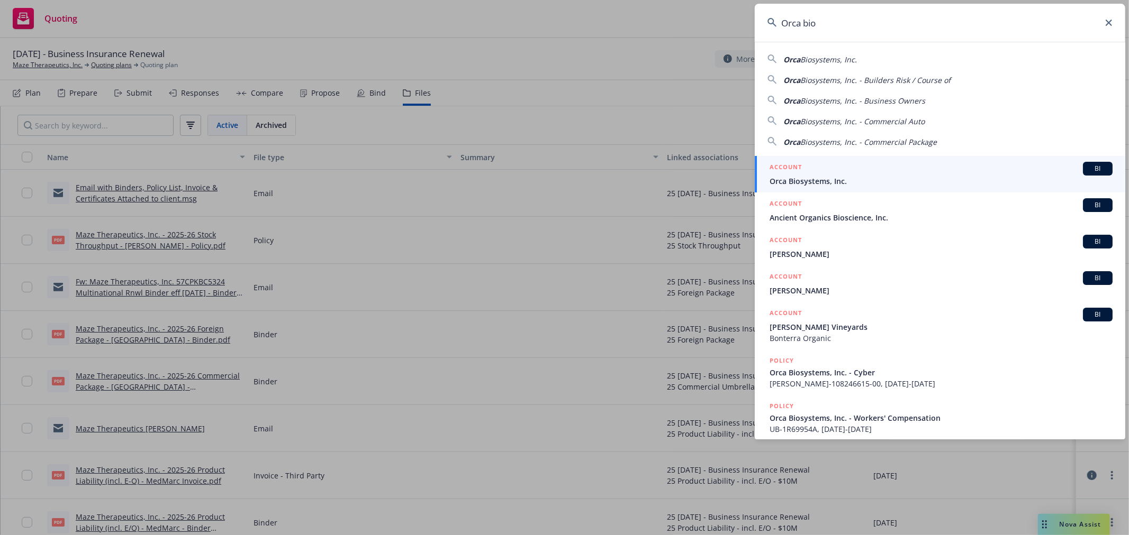
type input "Orca bio"
click at [854, 175] on div "ACCOUNT BI" at bounding box center [940, 169] width 343 height 14
